Goal: Task Accomplishment & Management: Manage account settings

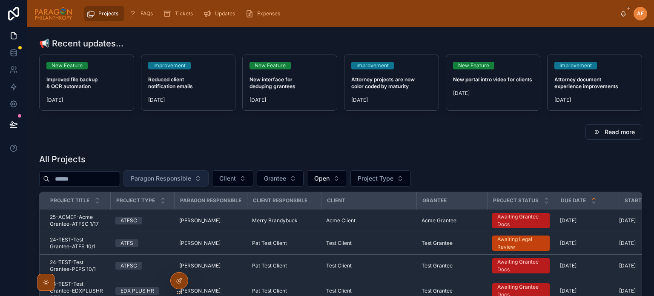
click at [171, 177] on span "Paragon Responsible" at bounding box center [161, 178] width 60 height 9
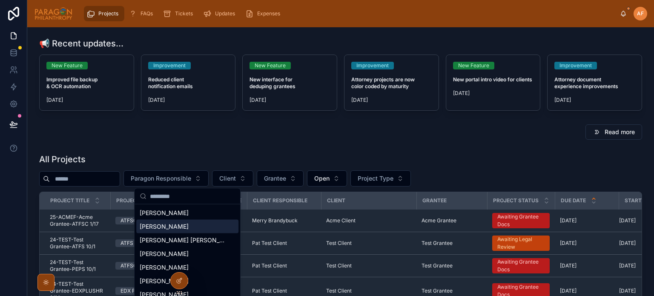
click at [152, 230] on span "[PERSON_NAME]" at bounding box center [164, 226] width 49 height 9
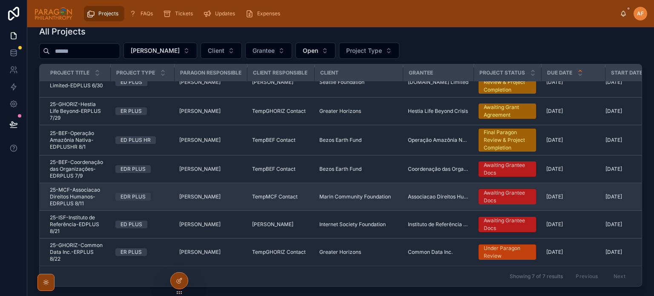
scroll to position [170, 0]
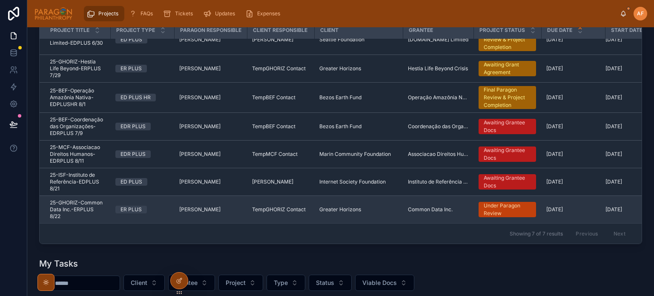
click at [93, 205] on span "25-GHORIZ-Common Data Inc.-ERPLUS 8/22" at bounding box center [77, 209] width 55 height 20
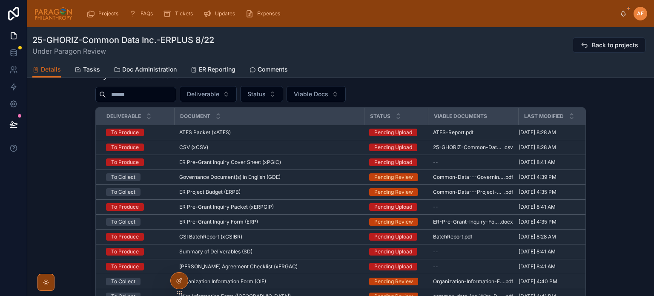
scroll to position [661, 0]
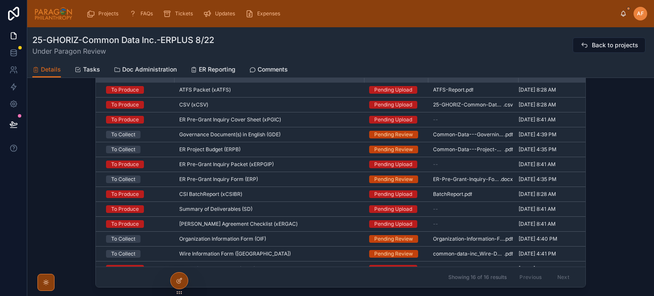
click at [292, 90] on div "ATFS Packet (xATFS) ATFS Packet (xATFS)" at bounding box center [269, 89] width 180 height 7
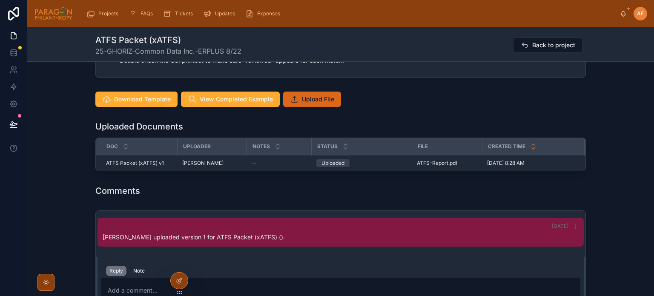
scroll to position [851, 0]
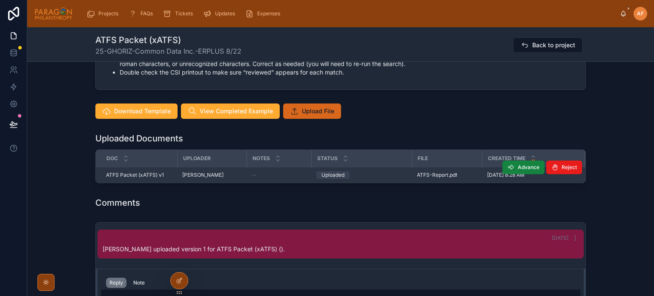
click at [517, 166] on span "Advance" at bounding box center [528, 167] width 22 height 7
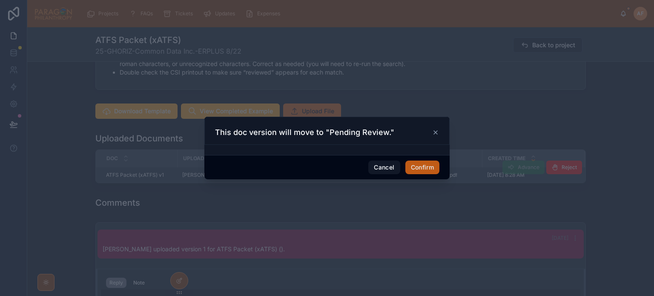
click at [418, 168] on button "Confirm" at bounding box center [422, 167] width 34 height 14
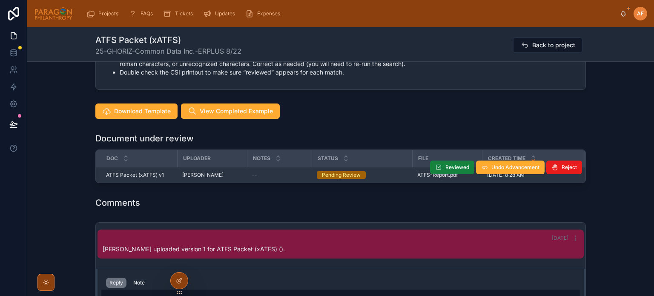
click at [448, 163] on button "Reviewed" at bounding box center [452, 167] width 44 height 14
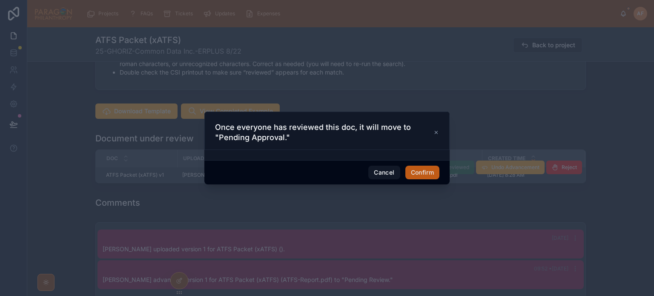
click at [417, 174] on button "Confirm" at bounding box center [422, 173] width 34 height 14
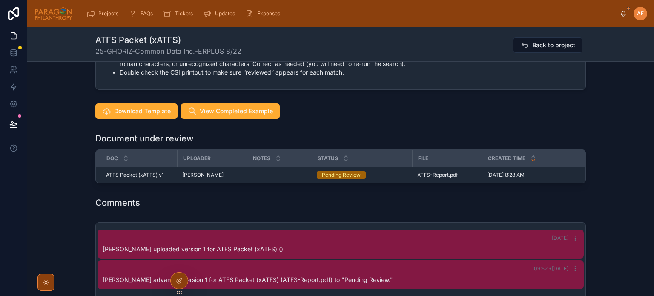
click at [431, 226] on div "[DATE] [PERSON_NAME] uploaded version 1 for ATFS Packet (xATFS) (). 09:52 • [DA…" at bounding box center [340, 259] width 489 height 73
click at [428, 208] on div "Comments" at bounding box center [340, 203] width 490 height 12
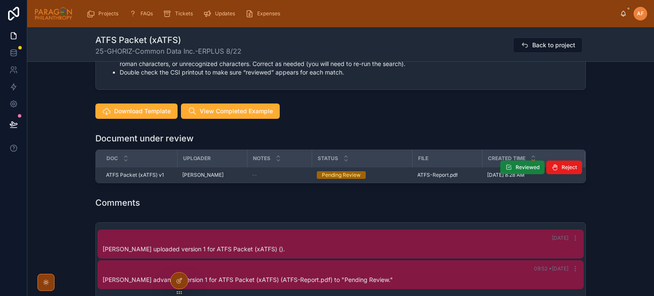
click at [519, 166] on span "Reviewed" at bounding box center [527, 167] width 24 height 7
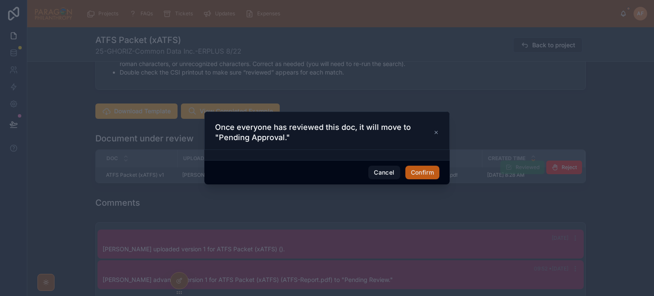
click at [428, 170] on button "Confirm" at bounding box center [422, 173] width 34 height 14
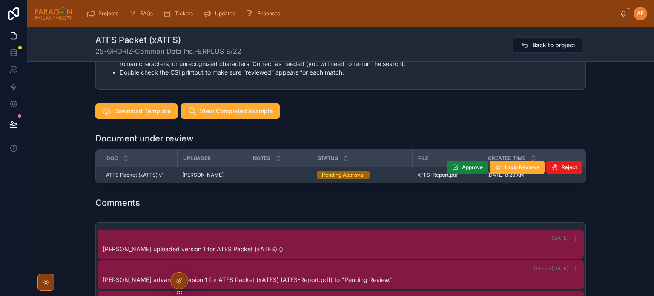
click at [458, 164] on button "Approve" at bounding box center [466, 167] width 41 height 14
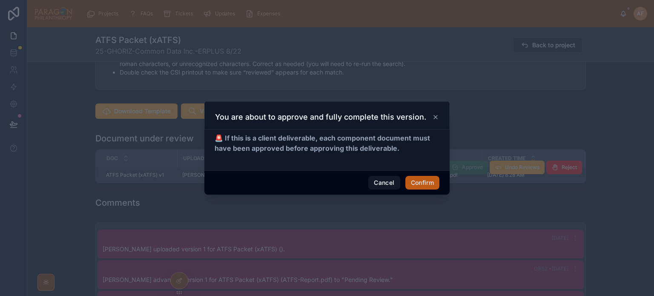
click at [433, 188] on button "Confirm" at bounding box center [422, 183] width 34 height 14
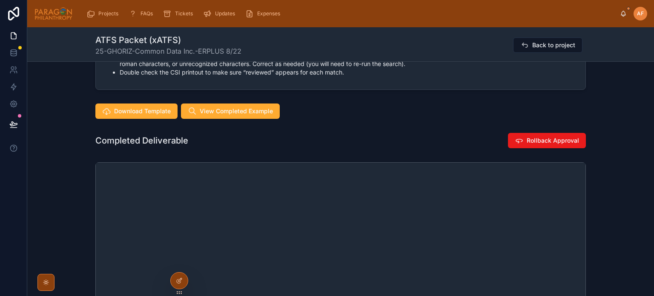
scroll to position [9, 0]
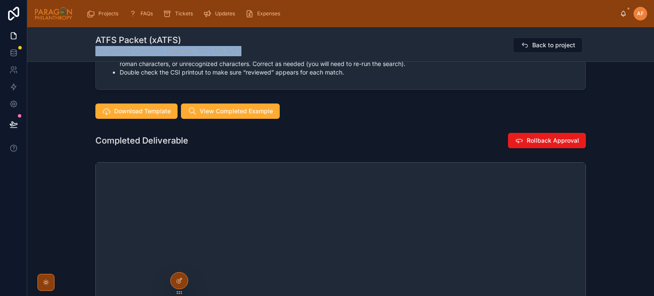
drag, startPoint x: 240, startPoint y: 49, endPoint x: 85, endPoint y: 56, distance: 155.9
click at [85, 56] on div "ATFS Packet (xATFS) 25-GHORIZ-Common Data Inc.-ERPLUS 8/22 Back to project" at bounding box center [340, 44] width 626 height 34
copy span "25-GHORIZ-Common Data Inc.-ERPLUS 8/22"
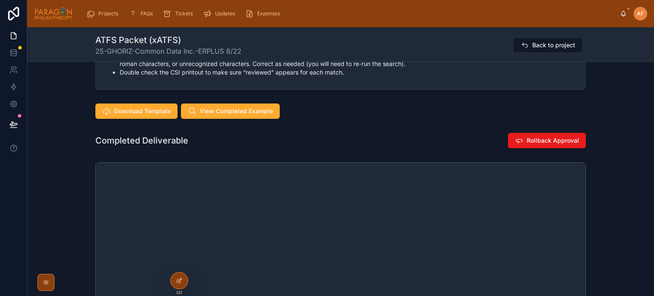
click at [380, 93] on div "Assignments Edit Responsible [PERSON_NAME] Uploaders [PERSON_NAME] [PERSON_NAME…" at bounding box center [340, 90] width 626 height 1738
click at [526, 42] on icon at bounding box center [524, 45] width 9 height 9
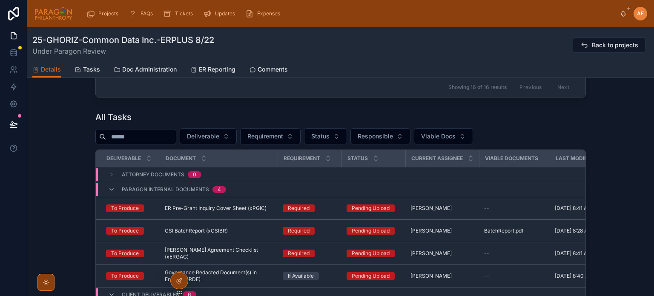
scroll to position [681, 0]
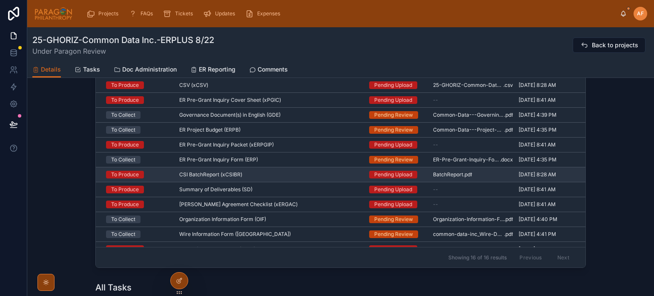
click at [349, 180] on td "CSI BatchReport (xCSIBR) CSI BatchReport (xCSIBR)" at bounding box center [269, 174] width 190 height 15
click at [348, 175] on div "CSI BatchReport (xCSIBR) CSI BatchReport (xCSIBR)" at bounding box center [269, 174] width 180 height 7
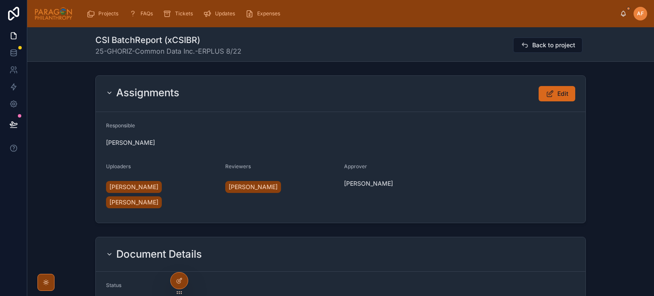
drag, startPoint x: 423, startPoint y: 66, endPoint x: 429, endPoint y: 58, distance: 10.0
click at [522, 46] on icon at bounding box center [524, 45] width 9 height 9
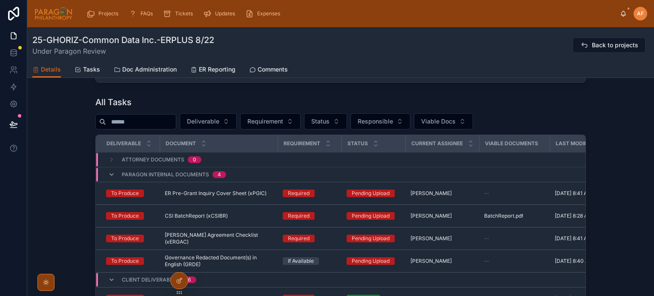
scroll to position [43, 0]
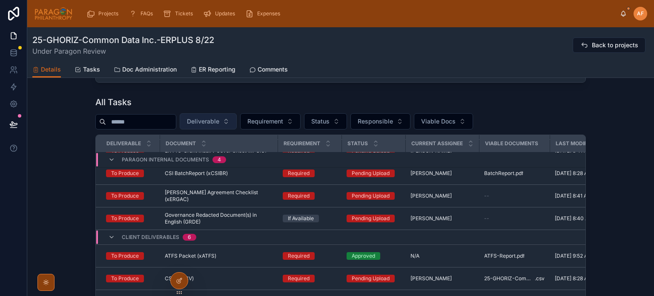
click at [219, 123] on span "Deliverable" at bounding box center [203, 121] width 32 height 9
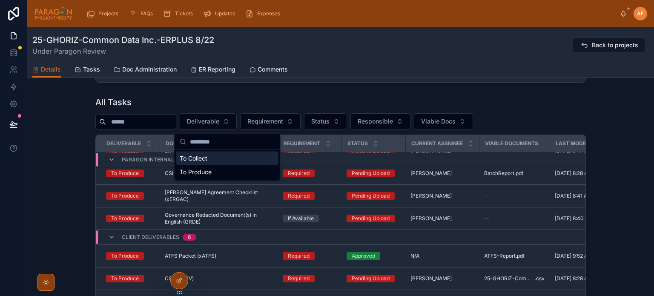
click at [218, 108] on div "All Tasks" at bounding box center [340, 102] width 490 height 12
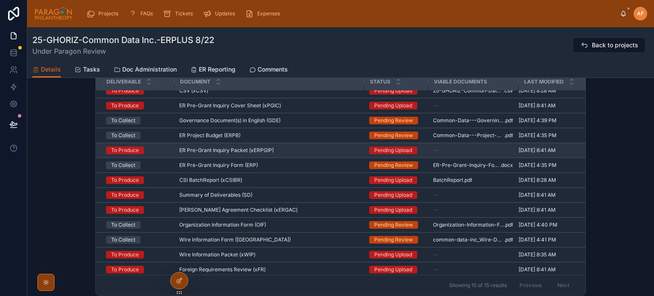
scroll to position [0, 0]
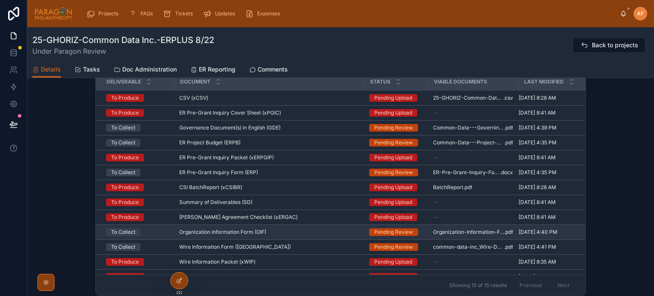
click at [302, 232] on div "Organization Information Form (OIF) Organization Information Form (OIF)" at bounding box center [269, 231] width 180 height 7
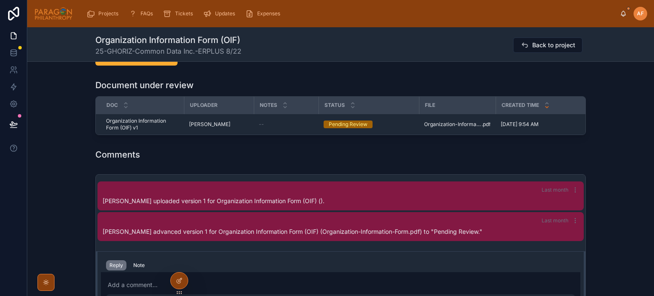
scroll to position [894, 0]
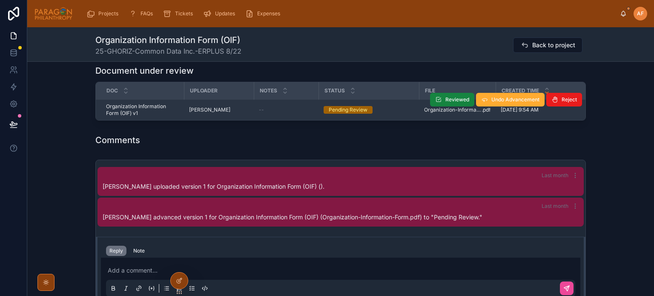
click at [460, 103] on span "Reviewed" at bounding box center [457, 99] width 24 height 7
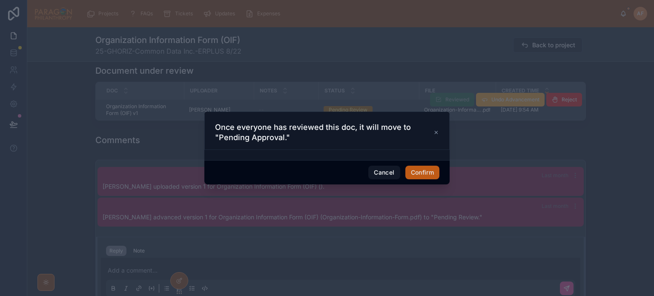
drag, startPoint x: 431, startPoint y: 167, endPoint x: 429, endPoint y: 171, distance: 4.4
click at [431, 168] on button "Confirm" at bounding box center [422, 173] width 34 height 14
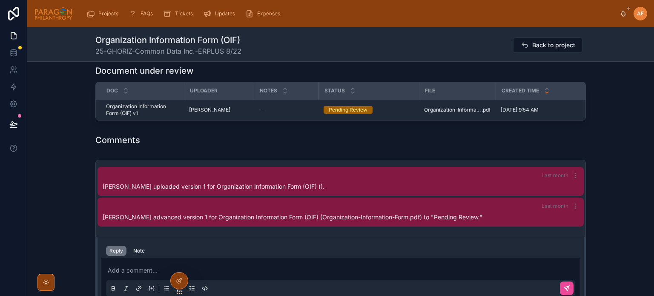
drag, startPoint x: 451, startPoint y: 154, endPoint x: 451, endPoint y: 138, distance: 15.7
click at [451, 149] on div "Comments" at bounding box center [340, 140] width 626 height 19
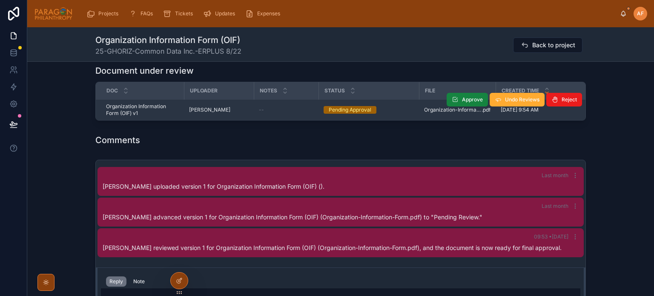
click at [477, 103] on span "Approve" at bounding box center [472, 99] width 21 height 7
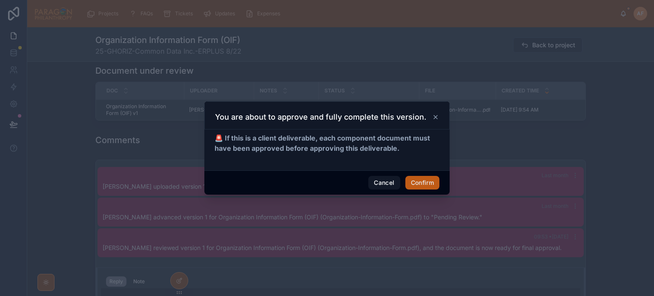
click at [424, 183] on button "Confirm" at bounding box center [422, 183] width 34 height 14
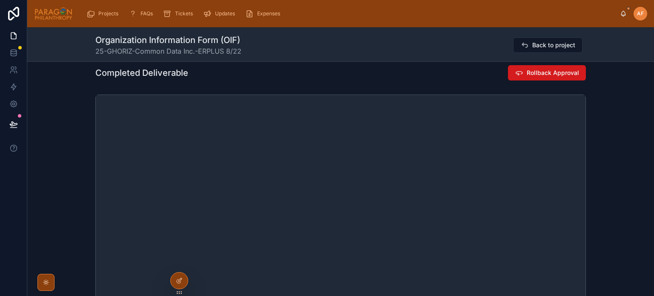
click at [545, 77] on span "Rollback Approval" at bounding box center [552, 73] width 52 height 9
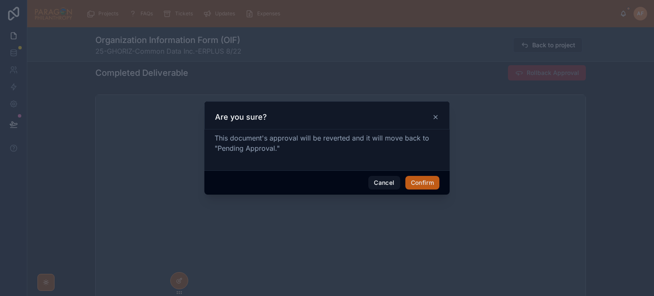
click at [422, 188] on button "Confirm" at bounding box center [422, 183] width 34 height 14
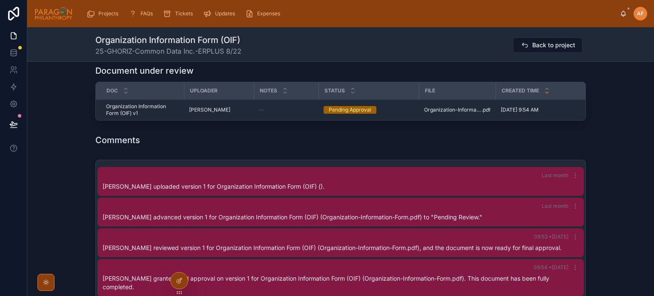
scroll to position [26, 0]
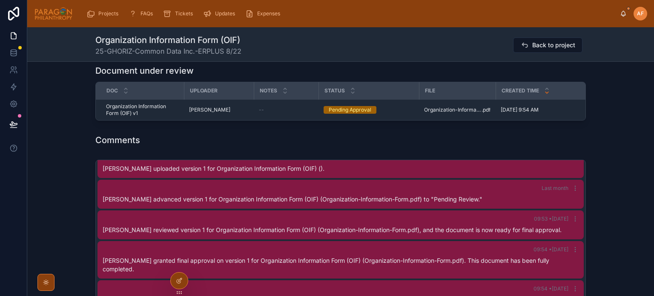
click at [558, 49] on button "Back to project" at bounding box center [547, 44] width 69 height 15
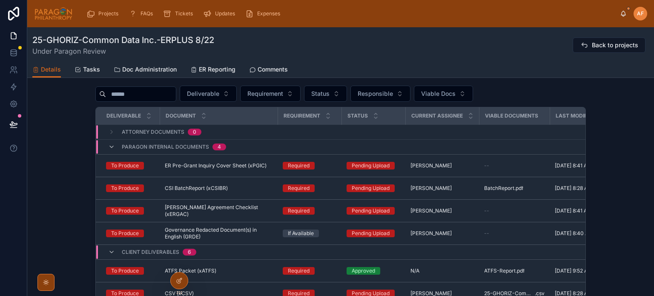
scroll to position [638, 0]
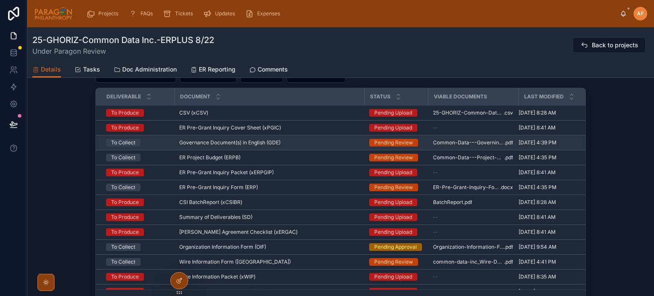
click at [353, 146] on div "Governance Document(s) in English (GDE) Governance Document(s) in English (GDE)" at bounding box center [269, 142] width 180 height 7
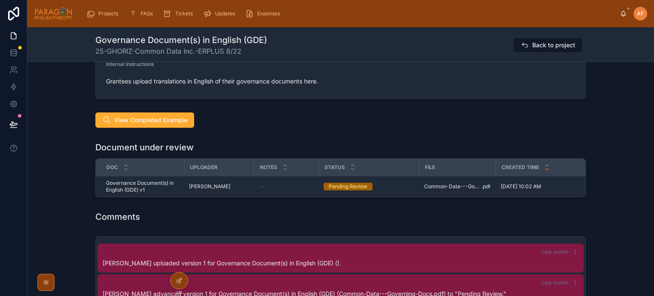
scroll to position [596, 0]
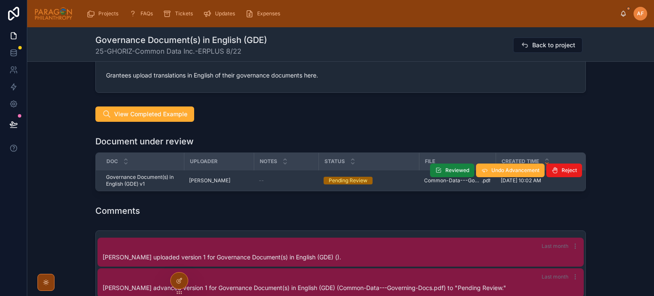
click at [451, 168] on span "Reviewed" at bounding box center [457, 170] width 24 height 7
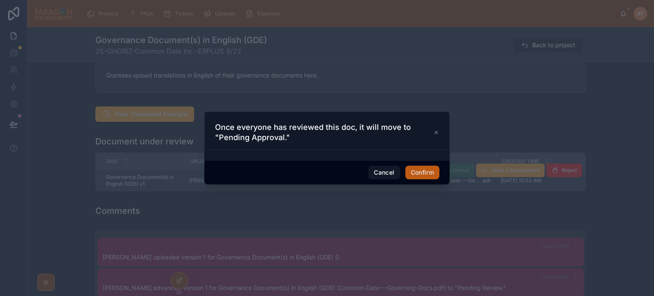
click at [425, 178] on button "Confirm" at bounding box center [422, 173] width 34 height 14
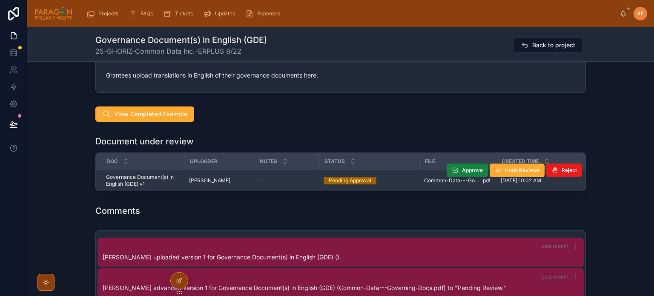
click at [468, 170] on span "Approve" at bounding box center [472, 170] width 21 height 7
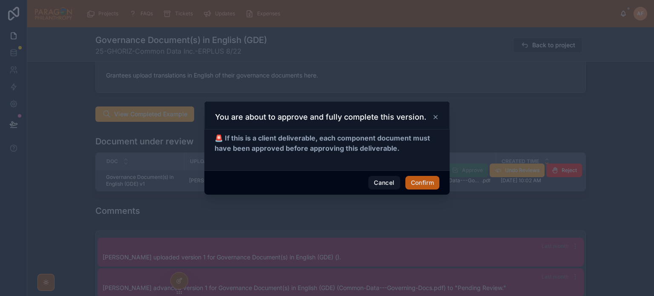
click at [431, 180] on button "Confirm" at bounding box center [422, 183] width 34 height 14
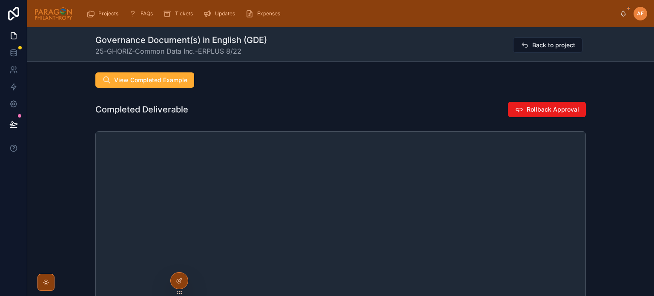
scroll to position [638, 0]
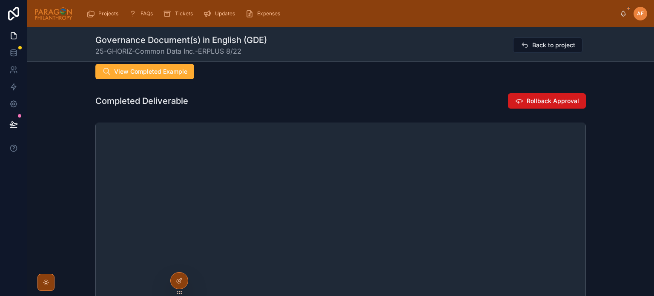
click at [546, 98] on span "Rollback Approval" at bounding box center [552, 101] width 52 height 9
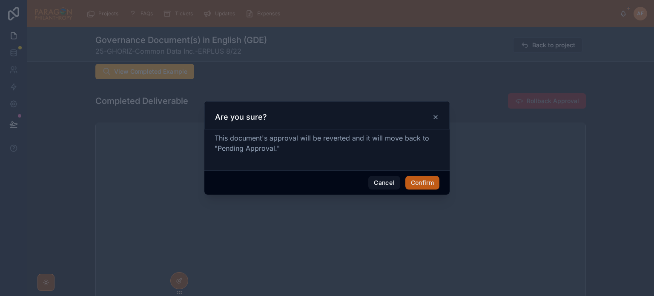
click at [431, 185] on button "Confirm" at bounding box center [422, 183] width 34 height 14
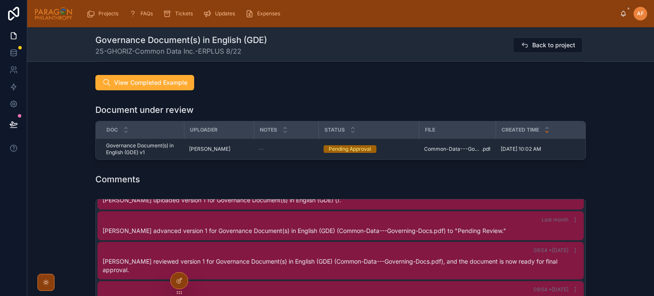
scroll to position [596, 0]
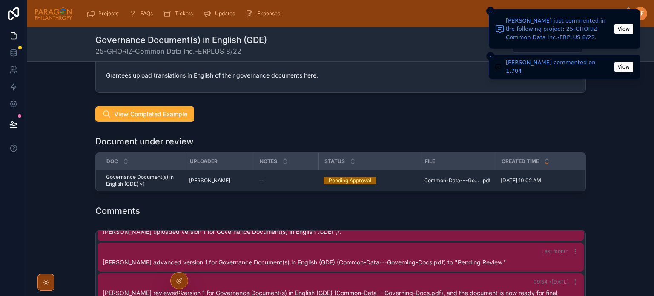
click at [623, 27] on button "View" at bounding box center [623, 29] width 19 height 10
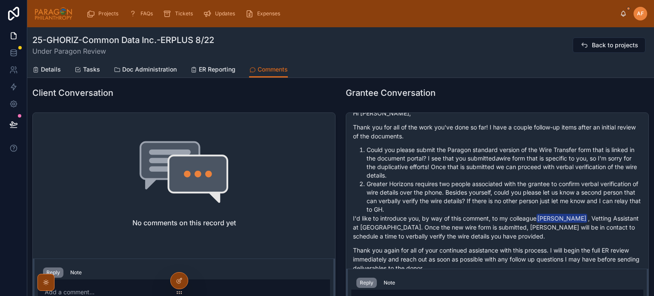
scroll to position [744, 0]
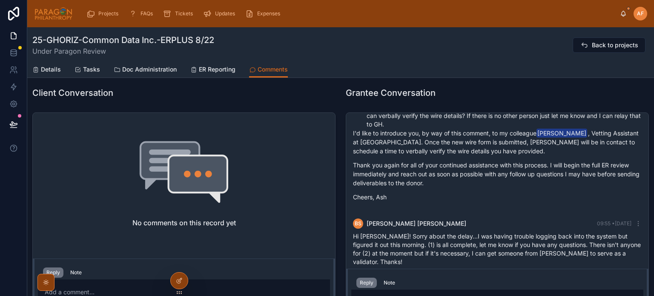
click at [437, 270] on div "Reply Note Add a comment..." at bounding box center [497, 300] width 302 height 65
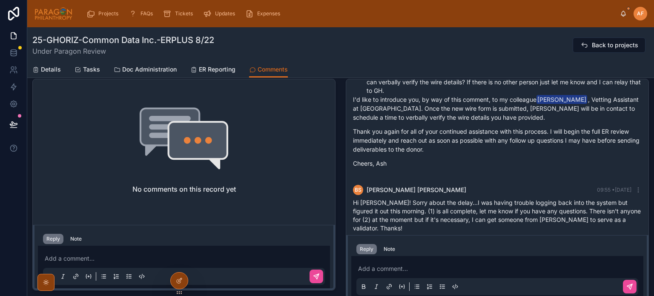
scroll to position [340, 0]
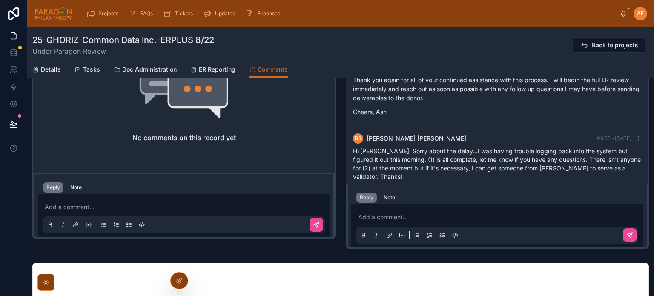
click at [386, 215] on p at bounding box center [499, 217] width 282 height 9
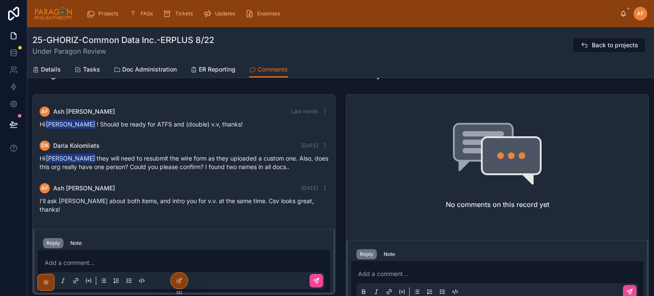
scroll to position [0, 0]
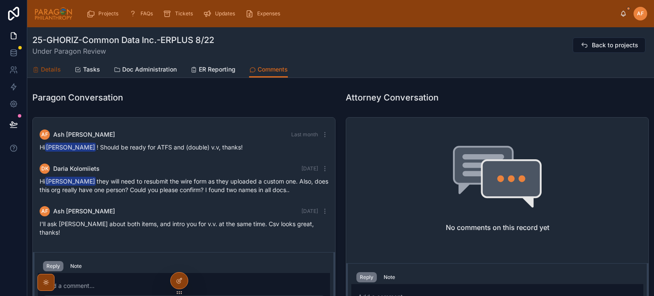
click at [45, 68] on span "Details" at bounding box center [51, 69] width 20 height 9
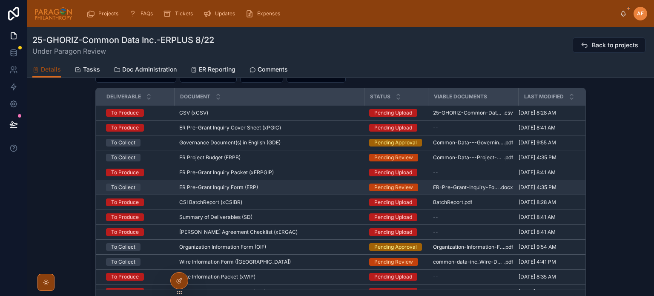
scroll to position [41, 0]
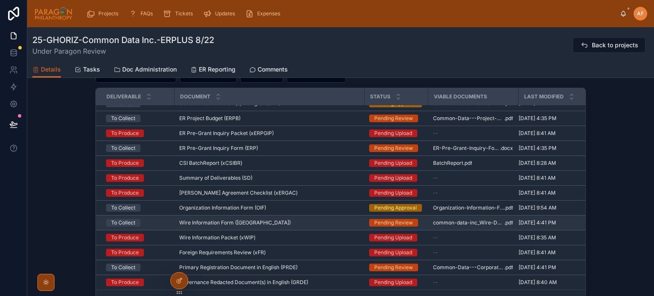
click at [297, 219] on div "Wire Information Form (WI) Wire Information Form ([GEOGRAPHIC_DATA])" at bounding box center [269, 222] width 180 height 7
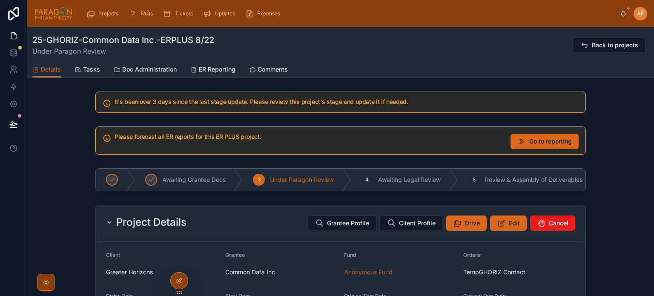
click at [91, 131] on div "Please forecast all ER reports for this ER PLUS project. Go to reporting" at bounding box center [340, 140] width 626 height 35
